Goal: Browse casually: Explore the website without a specific task or goal

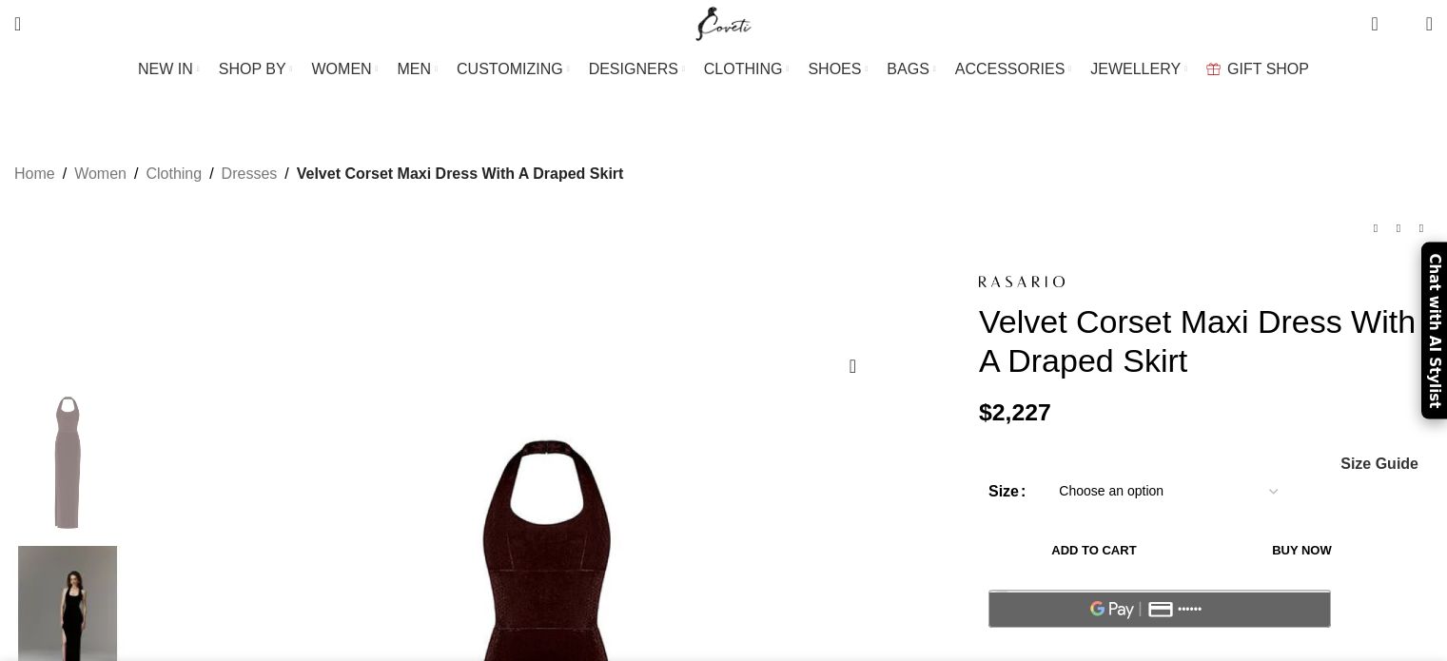
scroll to position [571, 0]
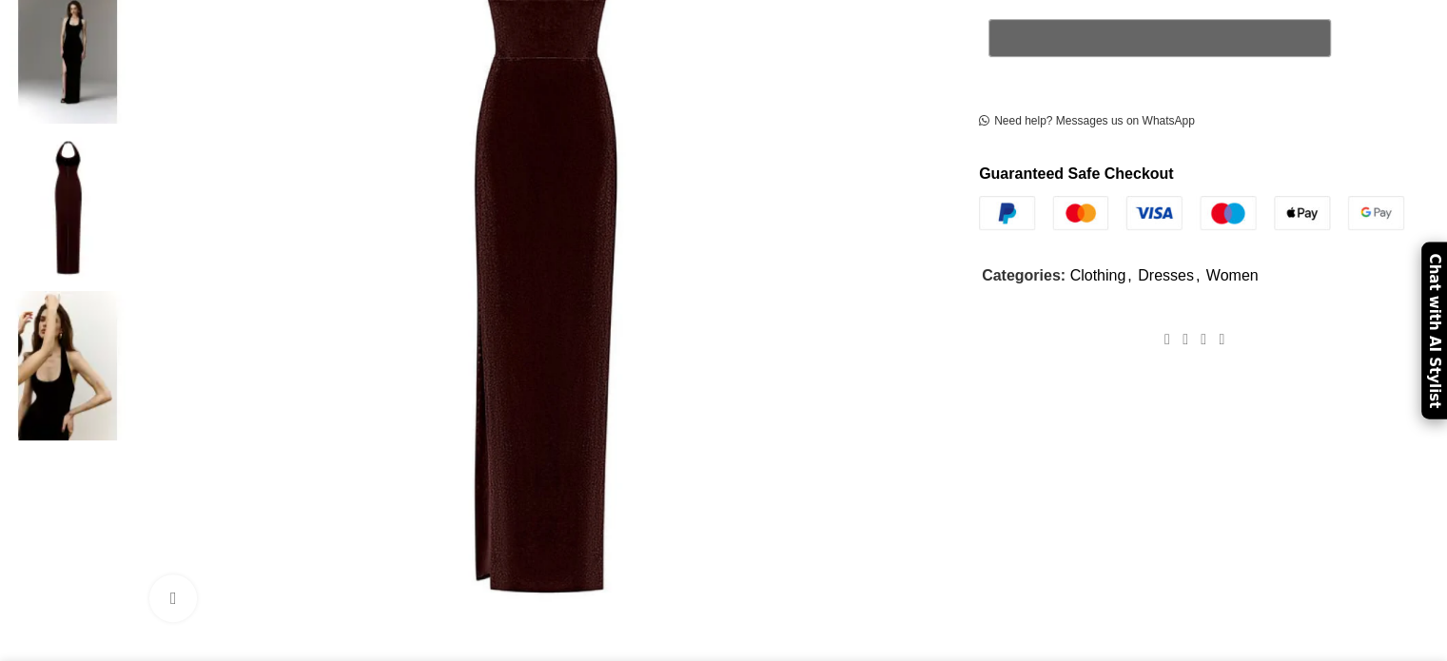
click at [126, 291] on img at bounding box center [68, 365] width 116 height 148
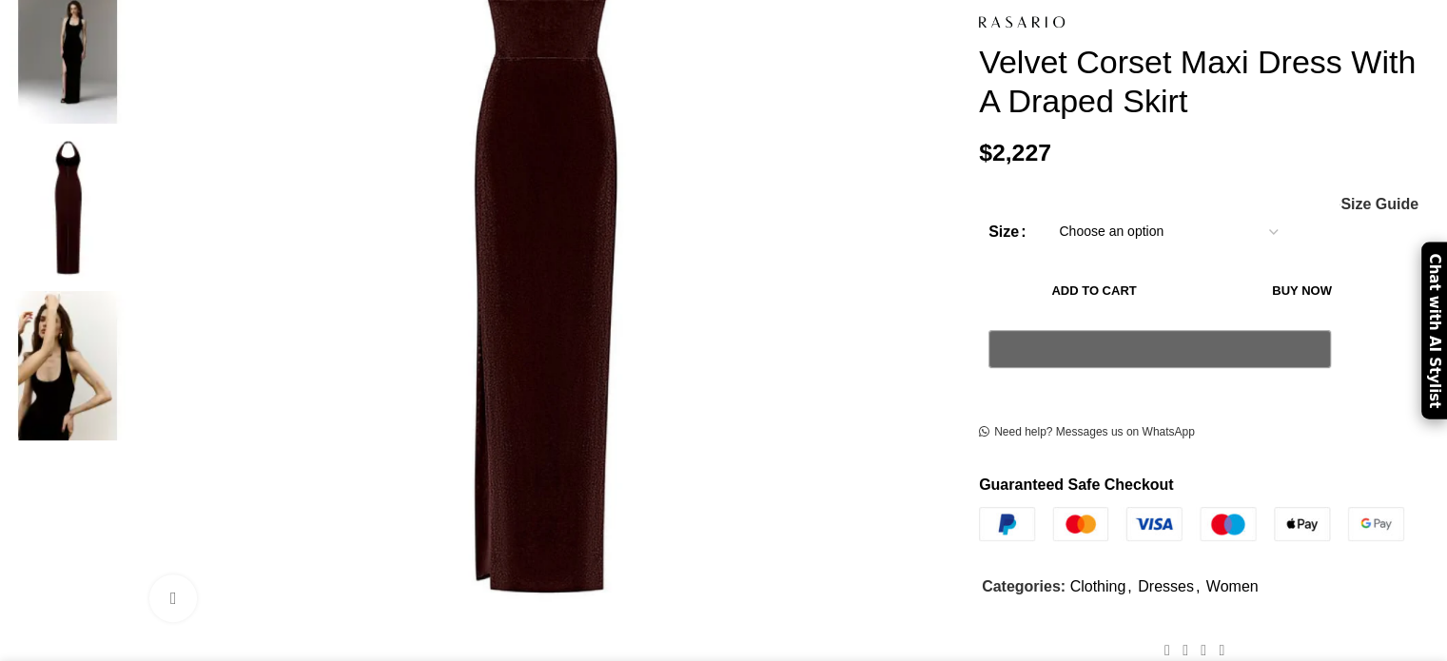
scroll to position [0, 0]
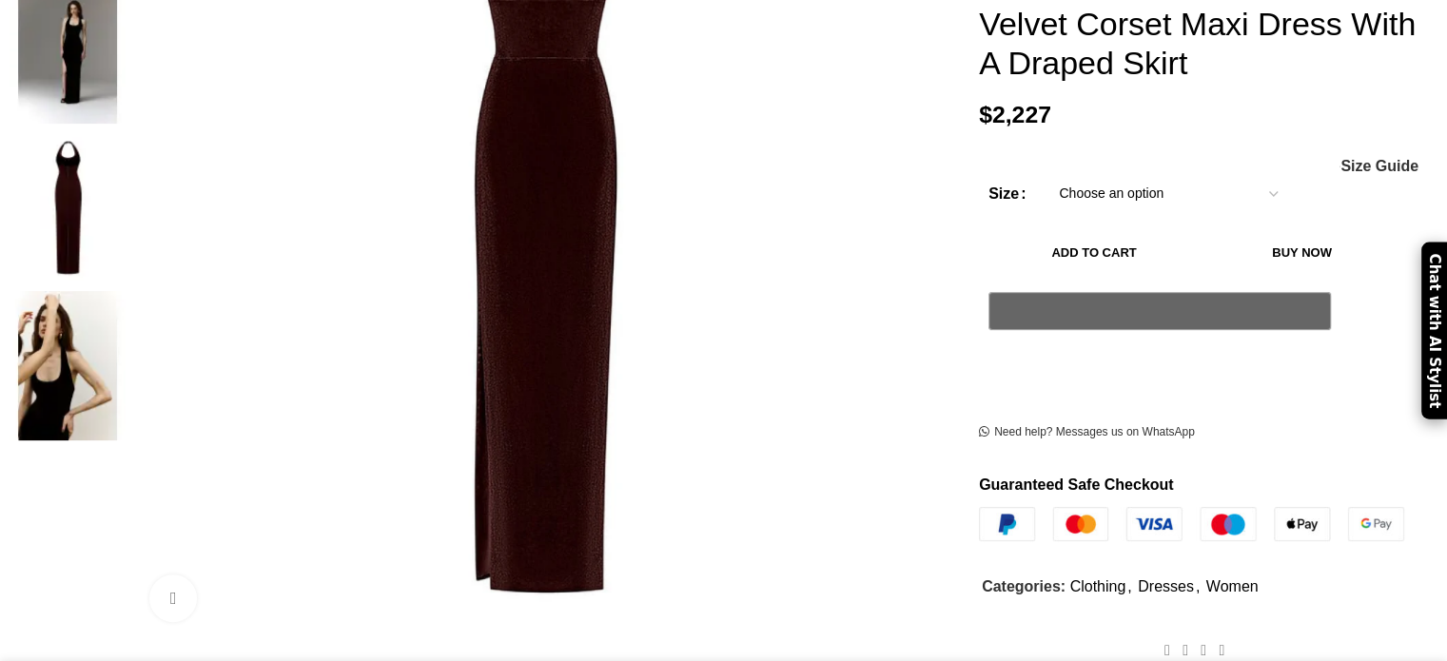
click at [126, 291] on img at bounding box center [68, 365] width 116 height 148
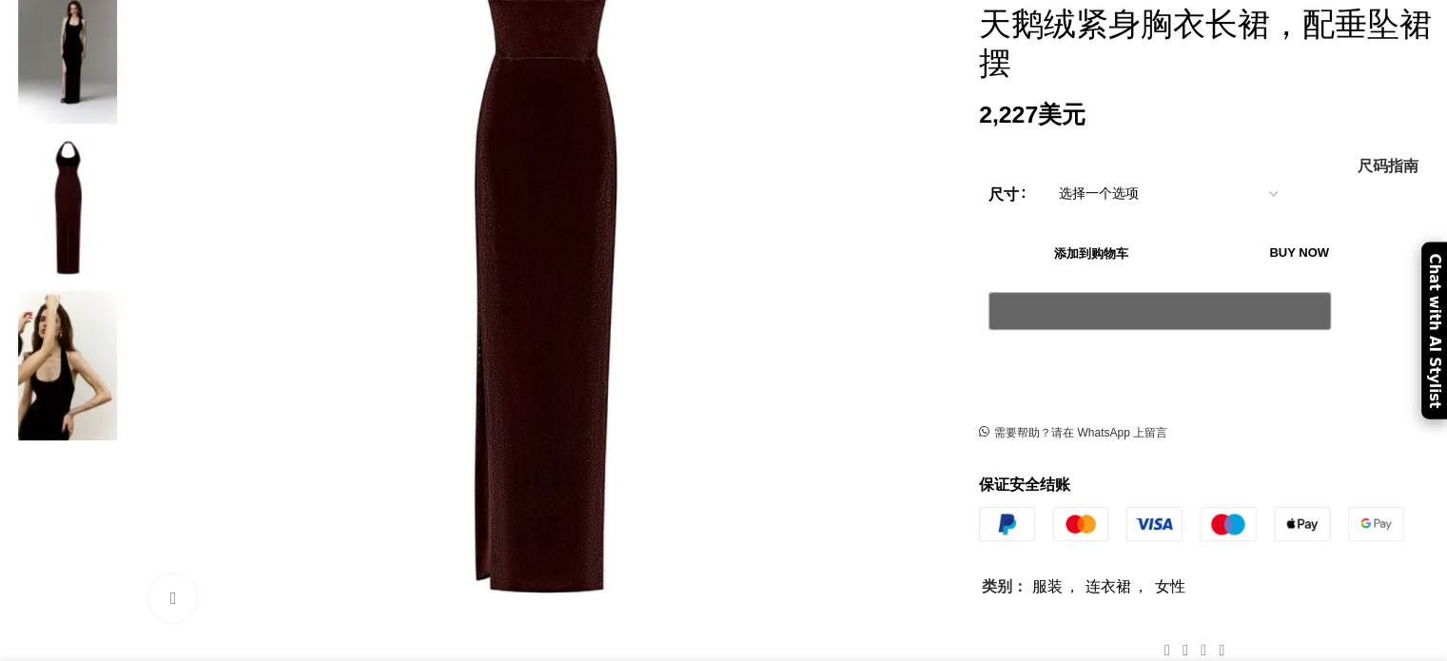
click at [126, 133] on img at bounding box center [68, 207] width 116 height 148
click at [126, 291] on img at bounding box center [68, 365] width 116 height 148
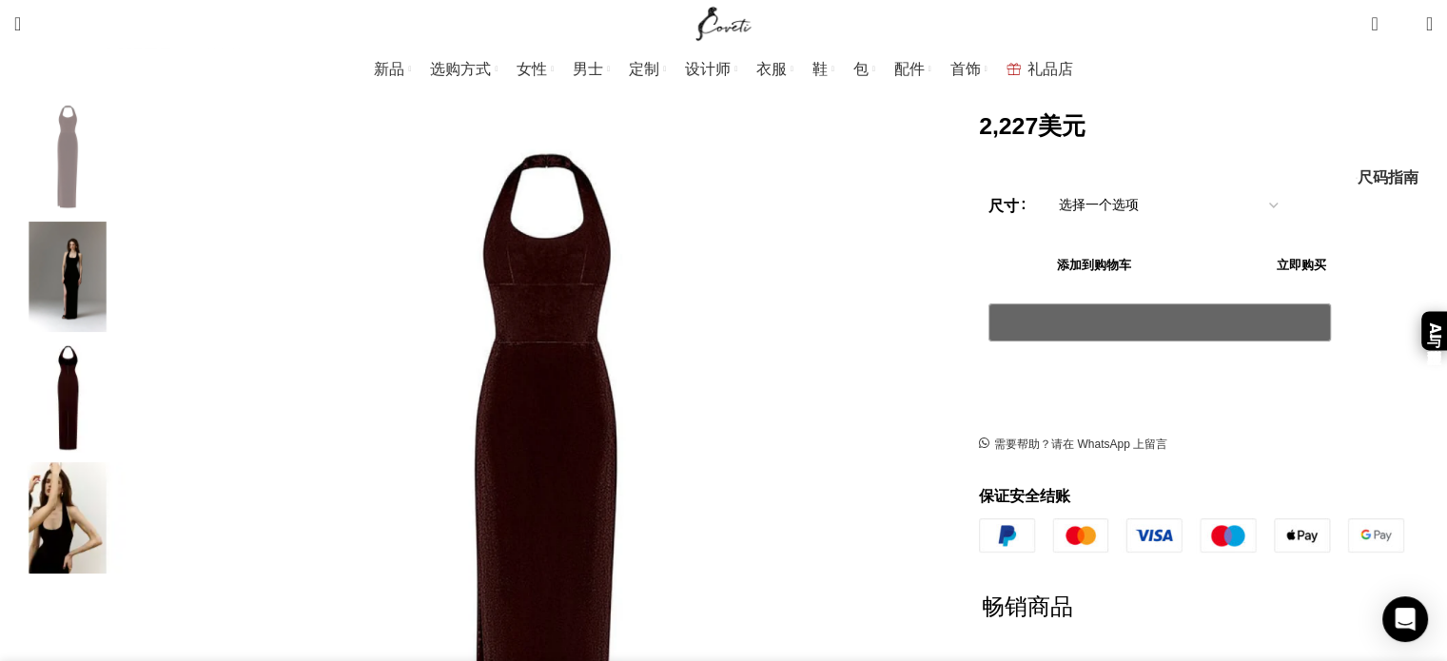
scroll to position [19, 0]
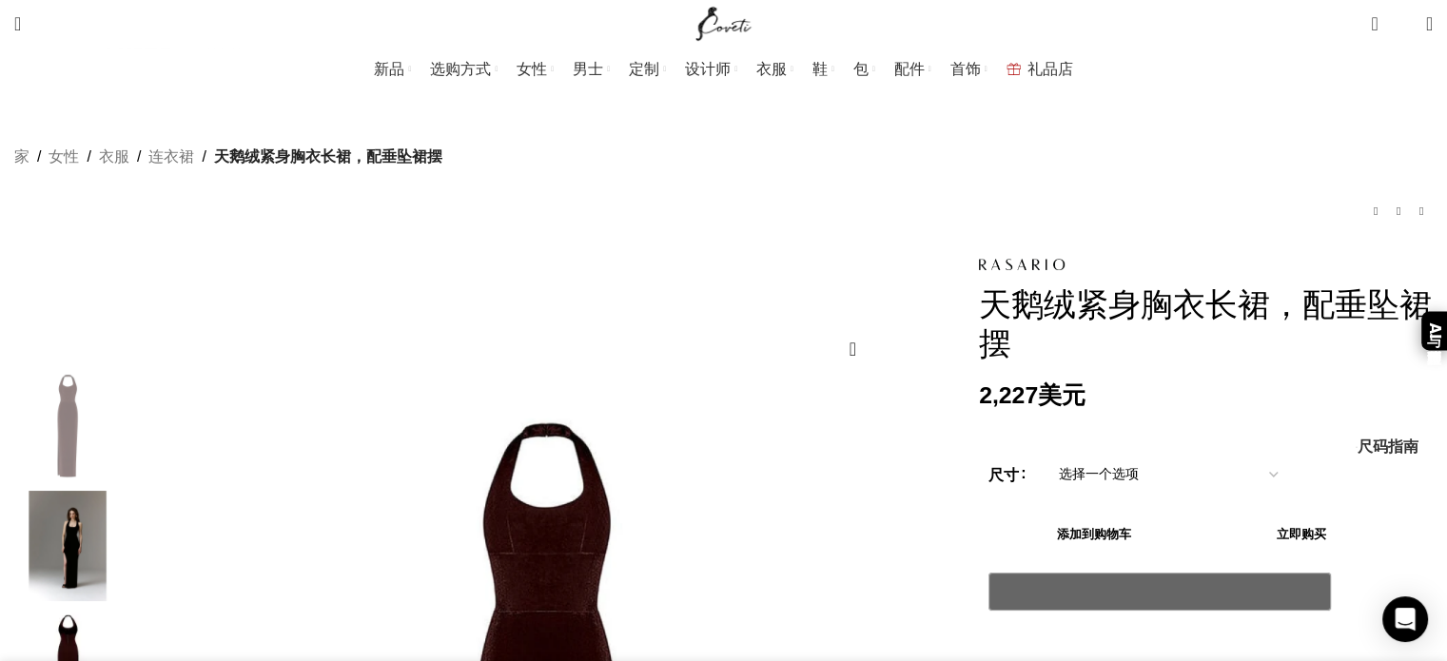
click at [126, 624] on img "3 / 4" at bounding box center [68, 666] width 116 height 111
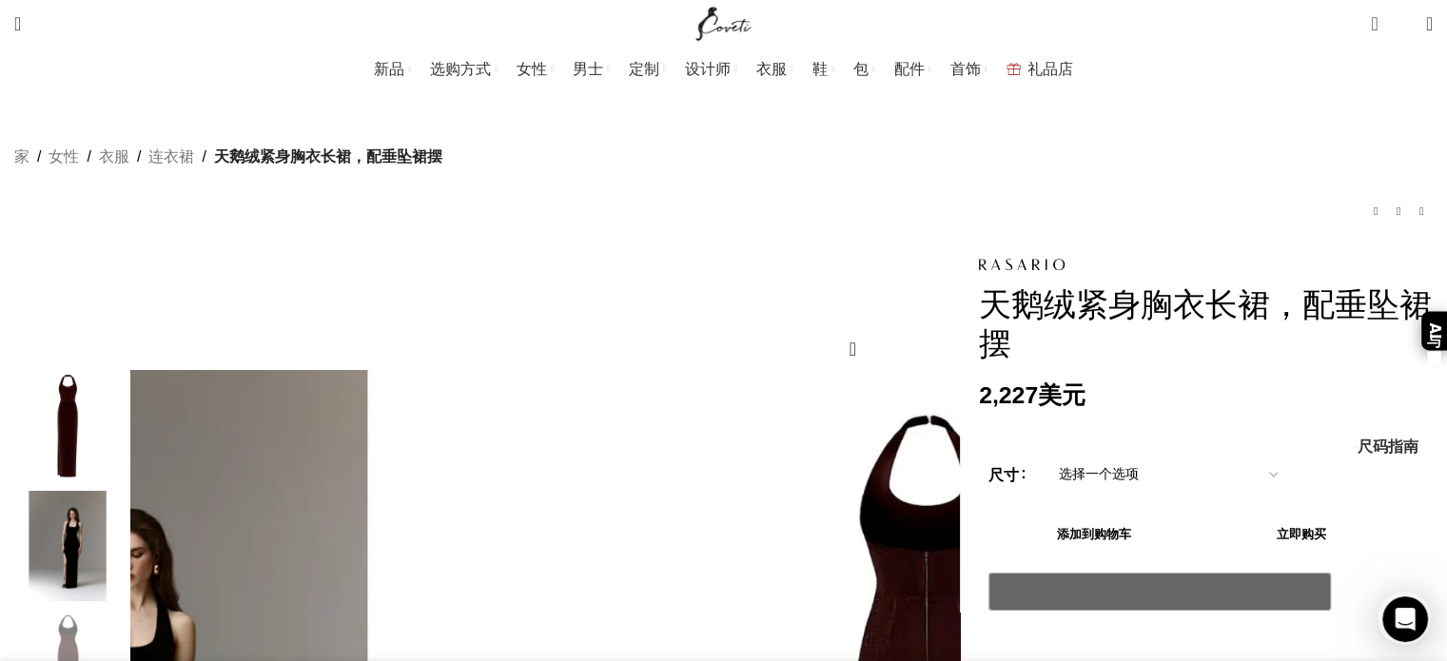
scroll to position [0, 600]
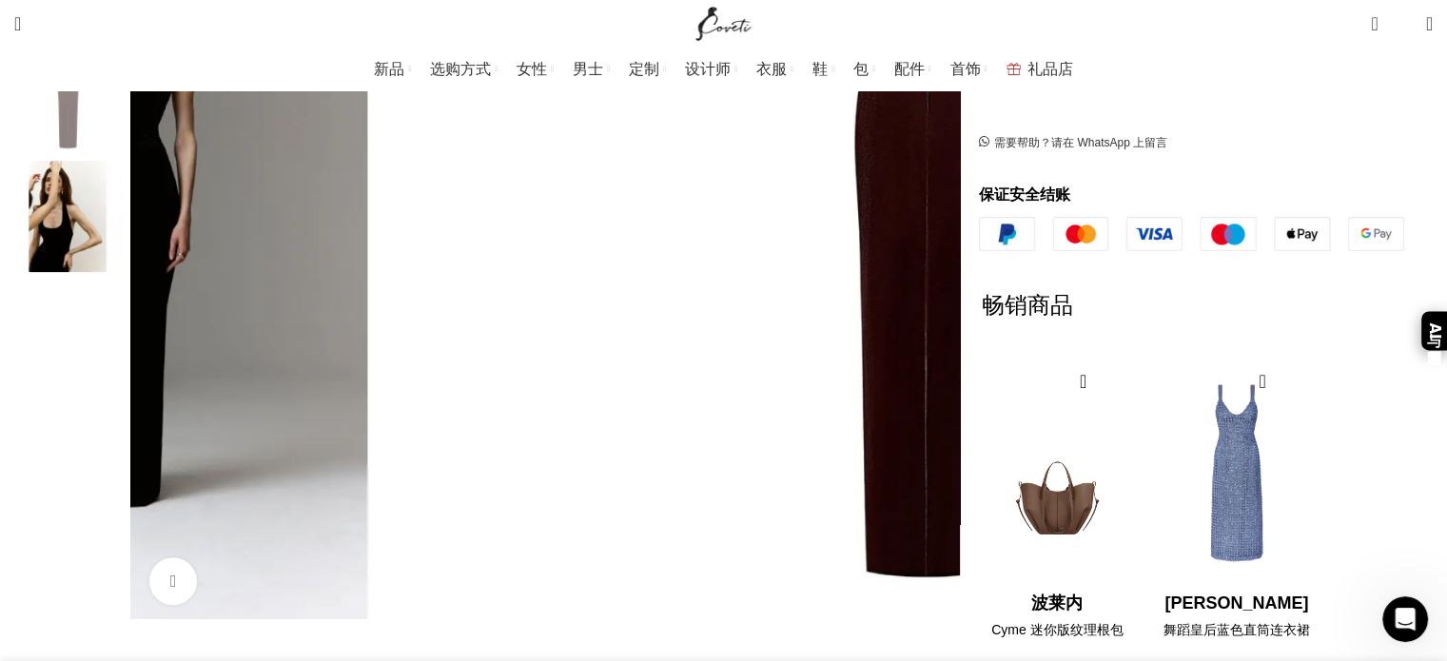
click at [126, 216] on img "4 / 4" at bounding box center [68, 216] width 116 height 111
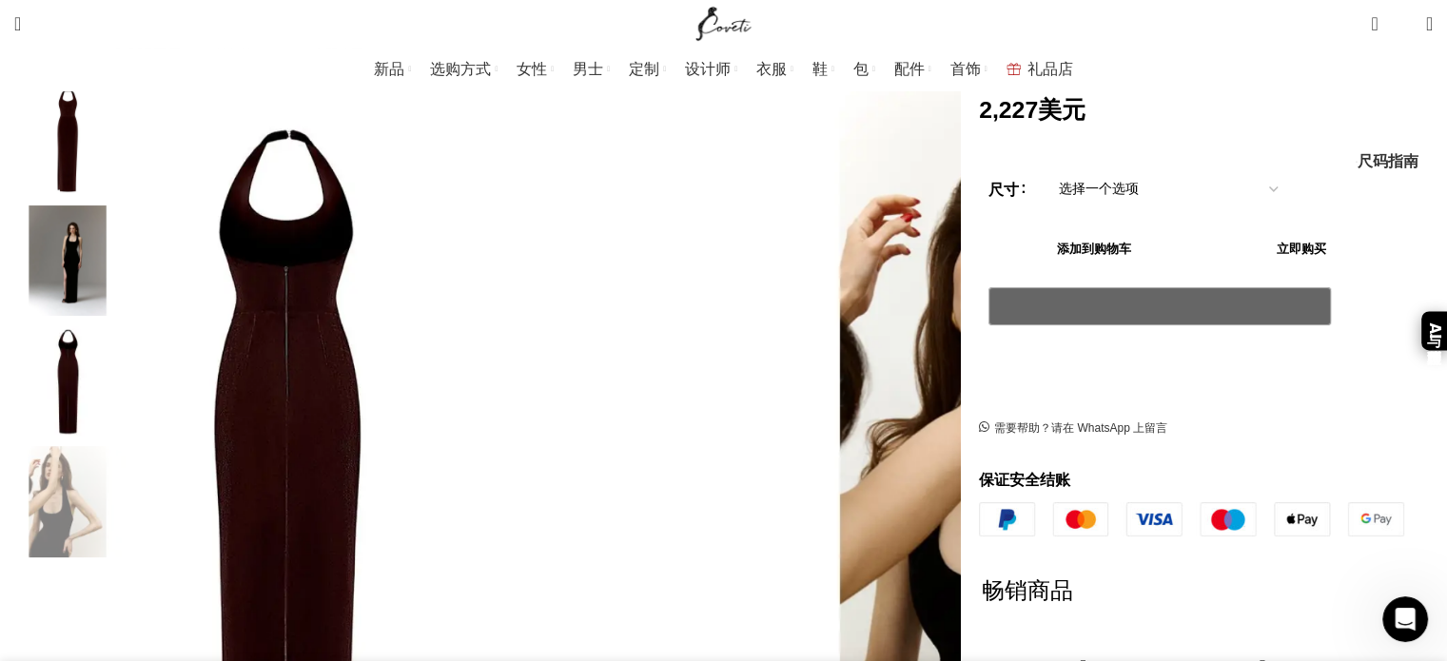
scroll to position [0, 1001]
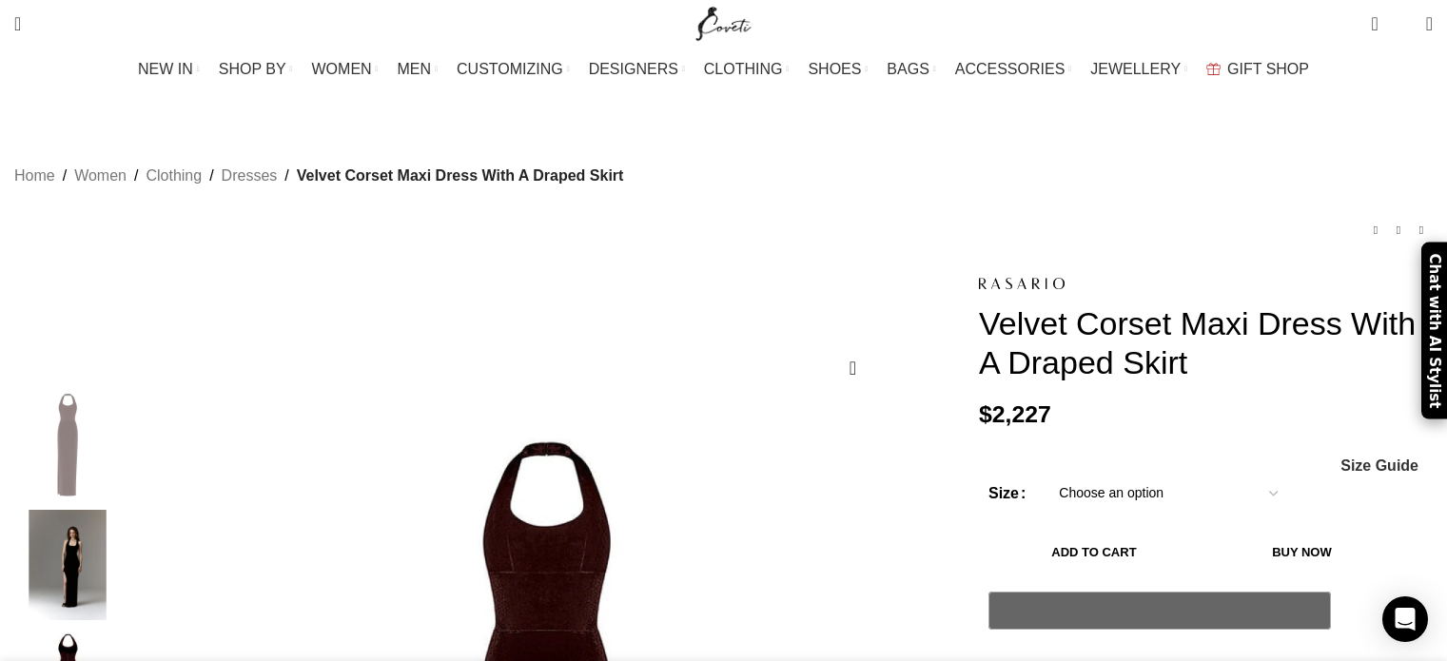
scroll to position [304, 0]
